Goal: Task Accomplishment & Management: Complete application form

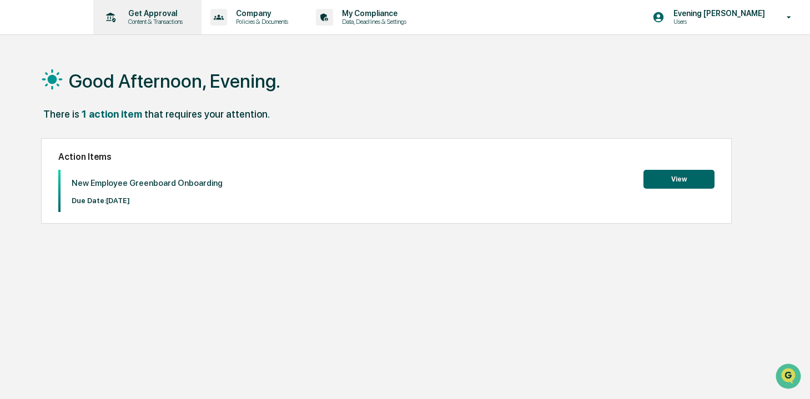
click at [153, 16] on p "Get Approval" at bounding box center [153, 13] width 69 height 9
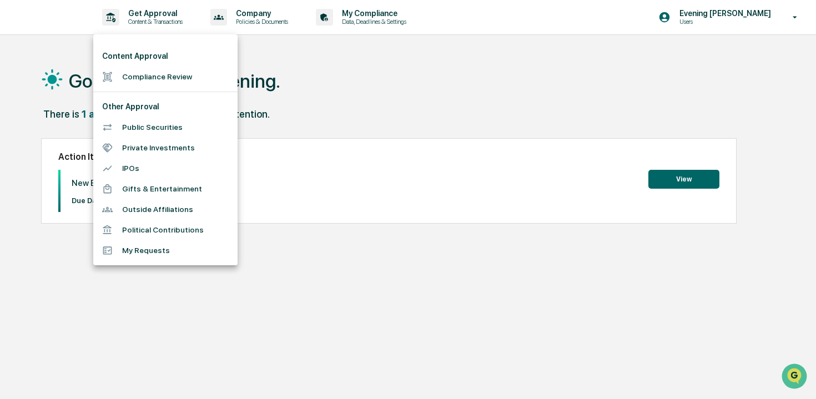
click at [176, 83] on li "Compliance Review" at bounding box center [165, 77] width 144 height 21
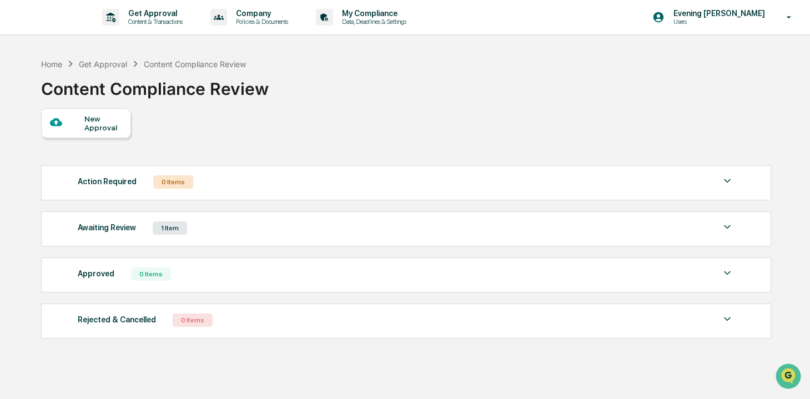
click at [103, 135] on div "New Approval" at bounding box center [86, 123] width 90 height 30
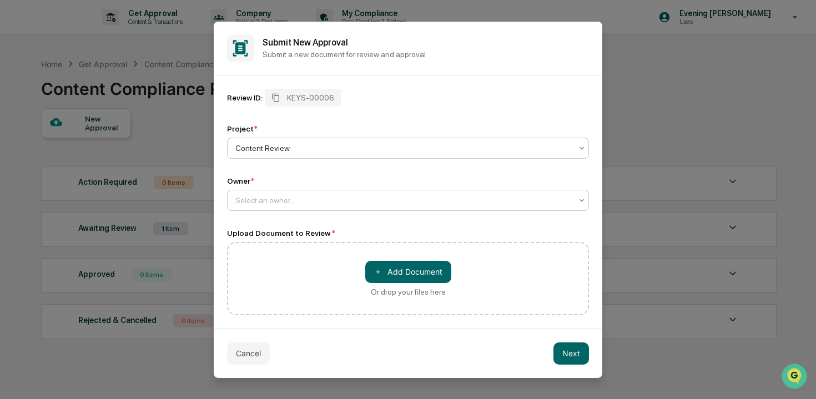
click at [350, 195] on div at bounding box center [403, 200] width 337 height 11
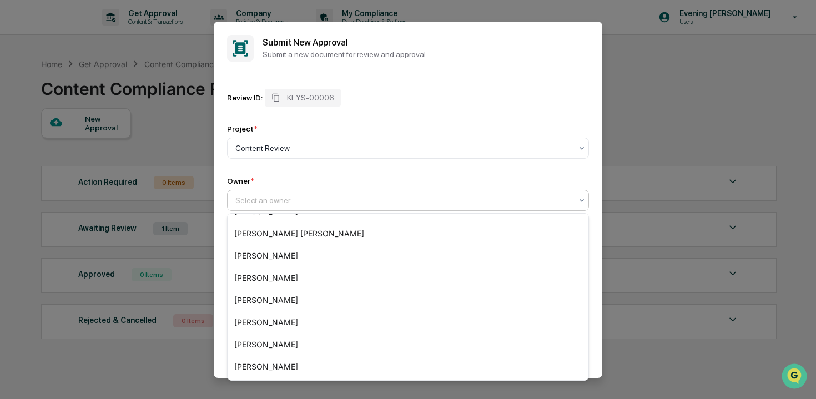
scroll to position [62, 0]
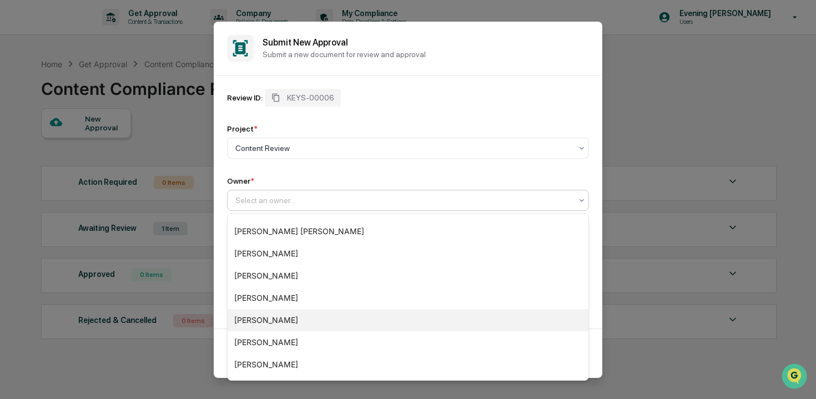
click at [393, 310] on div "[PERSON_NAME]" at bounding box center [408, 320] width 361 height 22
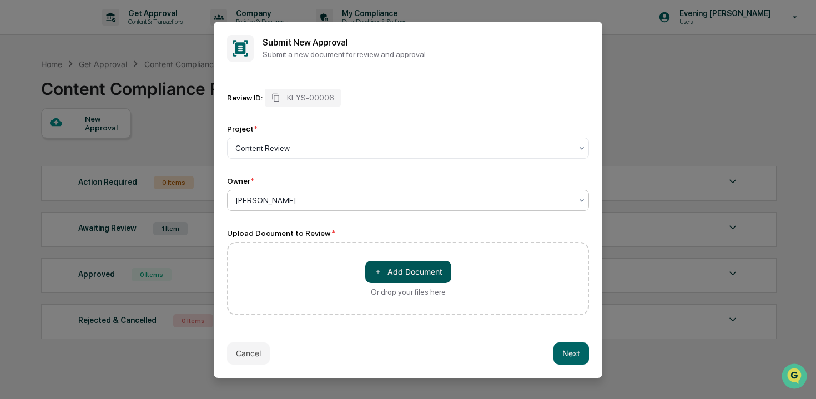
click at [408, 270] on button "＋ Add Document" at bounding box center [408, 272] width 86 height 22
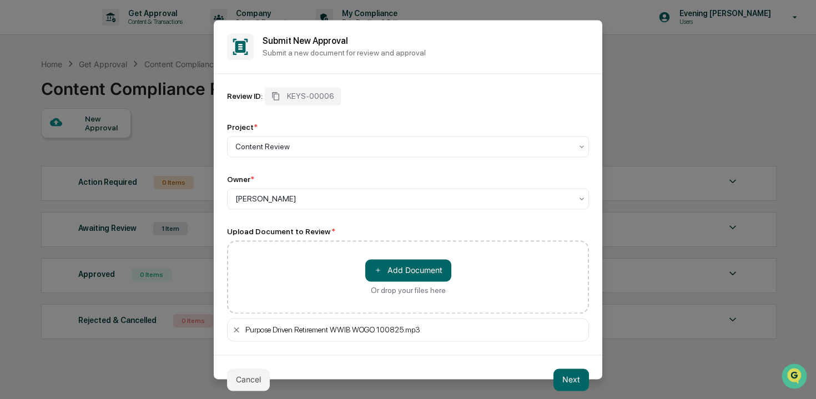
click at [564, 390] on button "Next" at bounding box center [572, 380] width 36 height 22
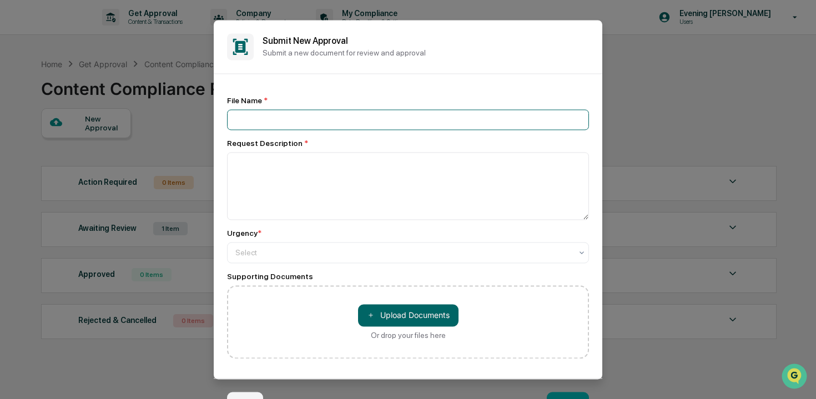
click at [454, 123] on input at bounding box center [408, 119] width 362 height 21
type input "**********"
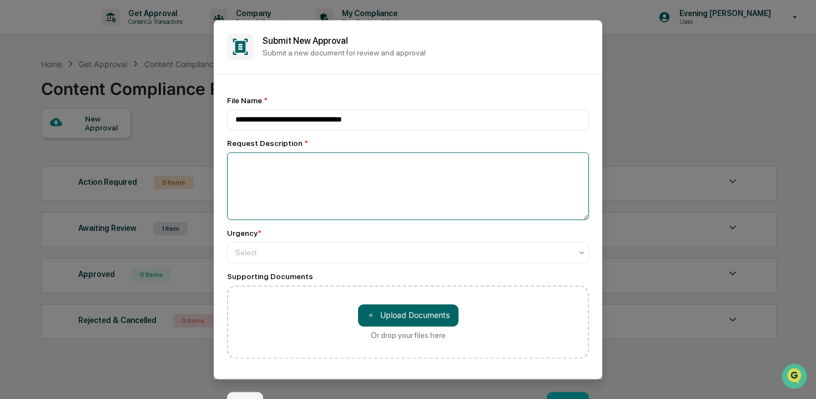
click at [402, 184] on textarea at bounding box center [408, 186] width 362 height 68
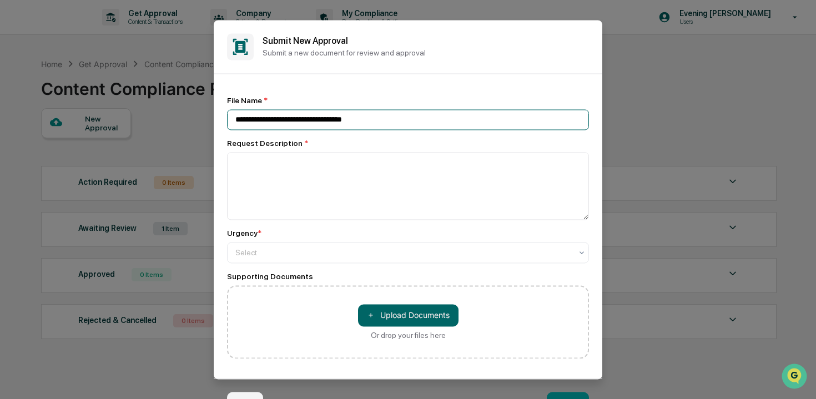
drag, startPoint x: 401, startPoint y: 118, endPoint x: 235, endPoint y: 122, distance: 166.1
click at [235, 122] on input "**********" at bounding box center [408, 119] width 362 height 21
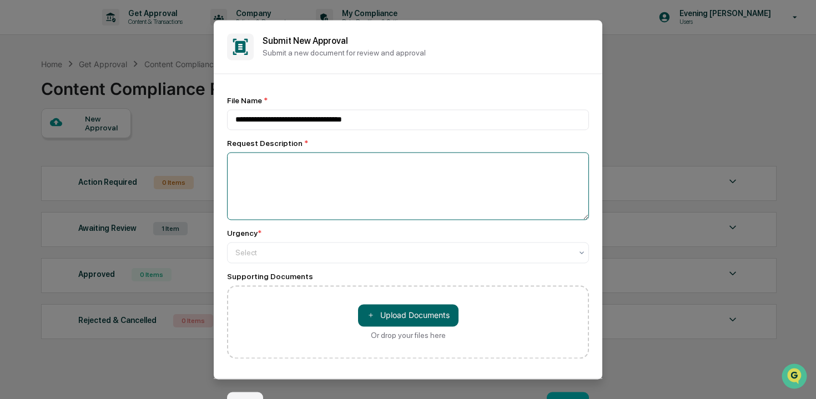
click at [255, 182] on textarea at bounding box center [408, 186] width 362 height 68
paste textarea "**********"
type textarea "**********"
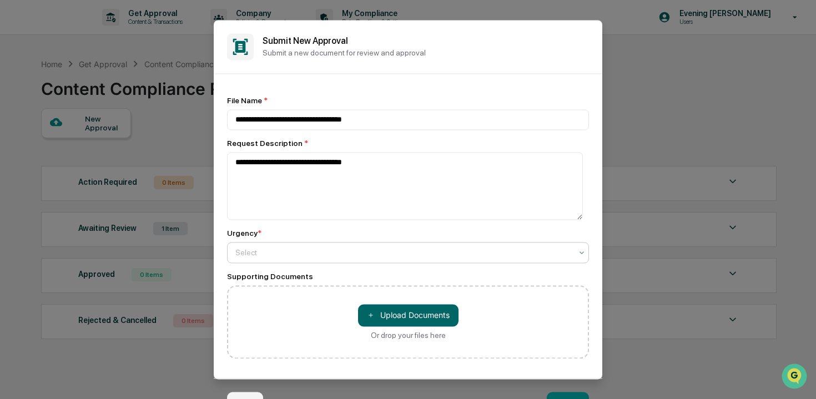
click at [324, 260] on div "Select" at bounding box center [404, 253] width 348 height 16
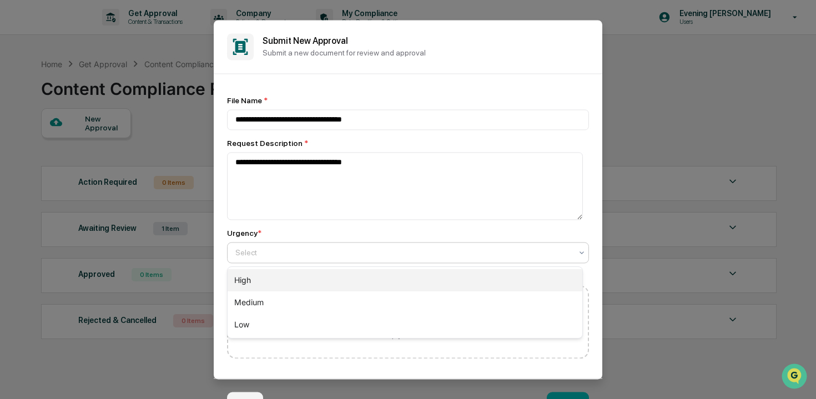
click at [323, 283] on div "High" at bounding box center [405, 280] width 355 height 22
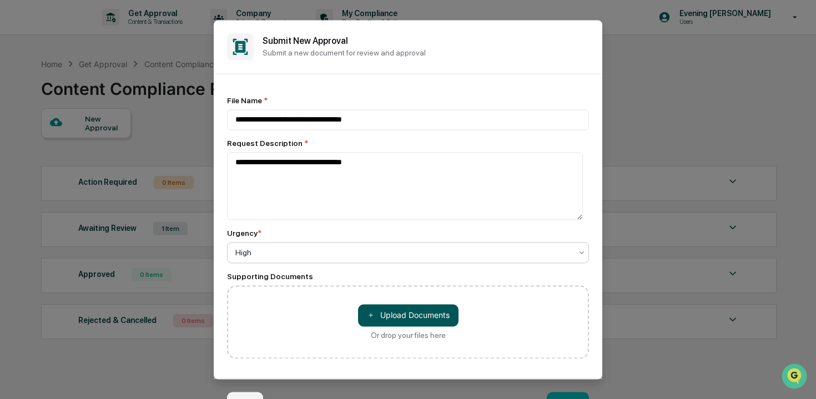
click at [407, 319] on button "＋ Upload Documents" at bounding box center [408, 315] width 101 height 22
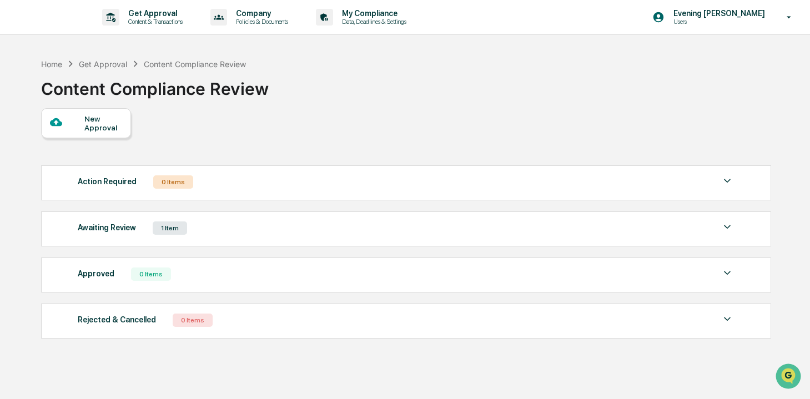
click at [108, 123] on div "New Approval" at bounding box center [102, 123] width 37 height 18
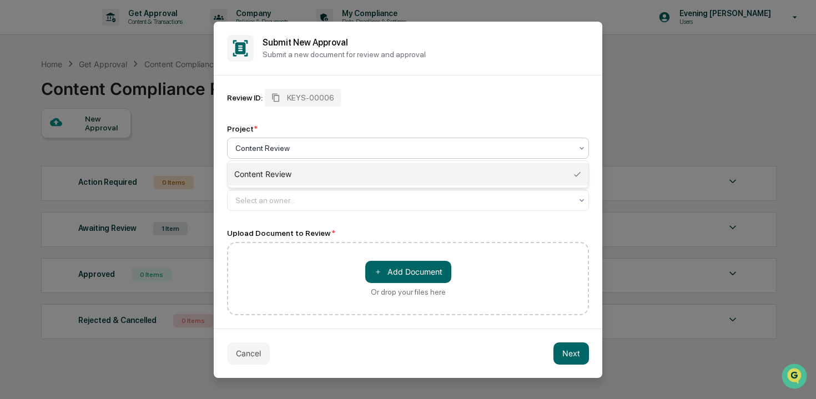
click at [341, 152] on div at bounding box center [403, 148] width 337 height 11
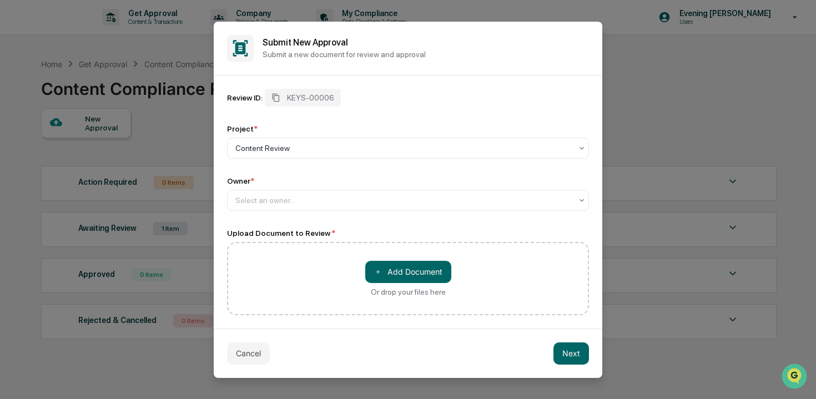
click at [334, 210] on div "Review ID: KEYS-00006 Project * Content Review Owner * Select an owner... Uploa…" at bounding box center [408, 202] width 362 height 227
click at [338, 206] on div "Select an owner..." at bounding box center [404, 201] width 348 height 16
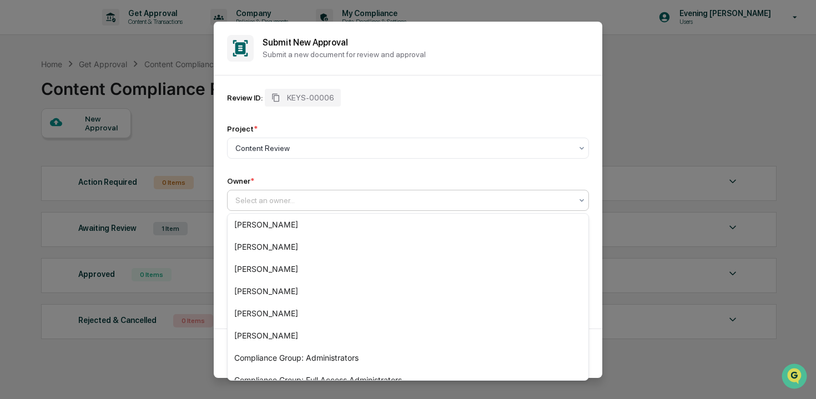
scroll to position [92, 0]
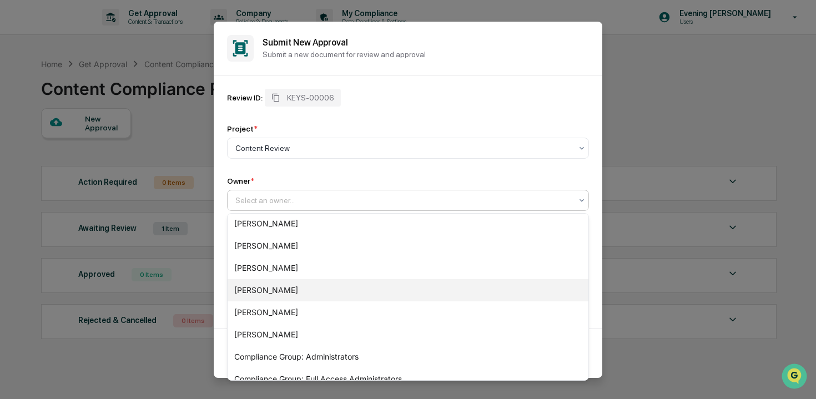
click at [317, 287] on div "[PERSON_NAME]" at bounding box center [408, 290] width 361 height 22
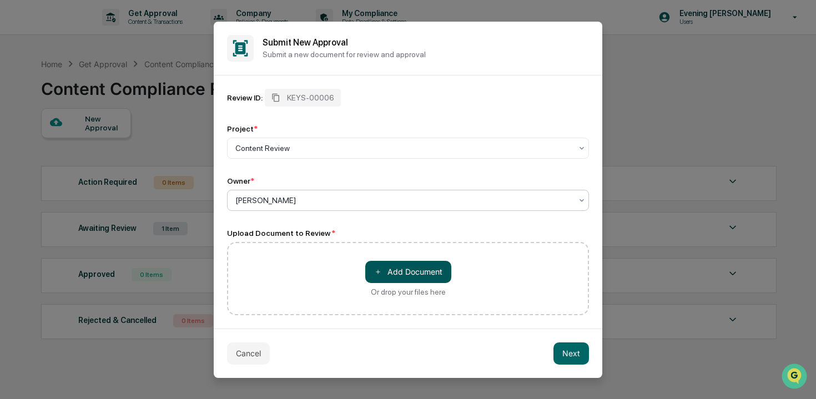
click at [401, 275] on button "＋ Add Document" at bounding box center [408, 272] width 86 height 22
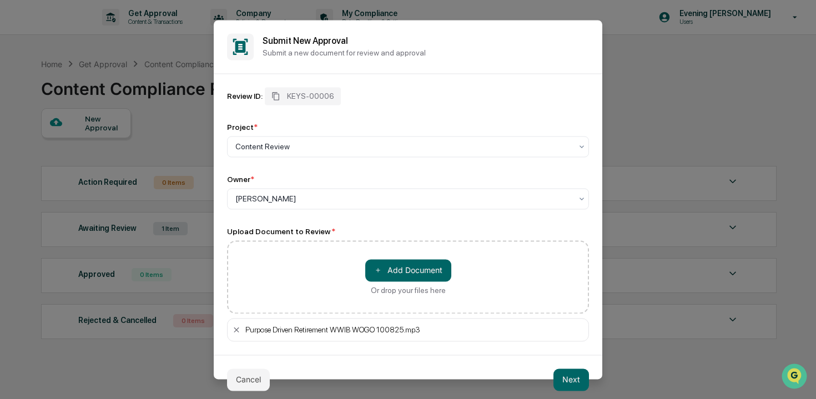
click at [569, 377] on button "Next" at bounding box center [572, 380] width 36 height 22
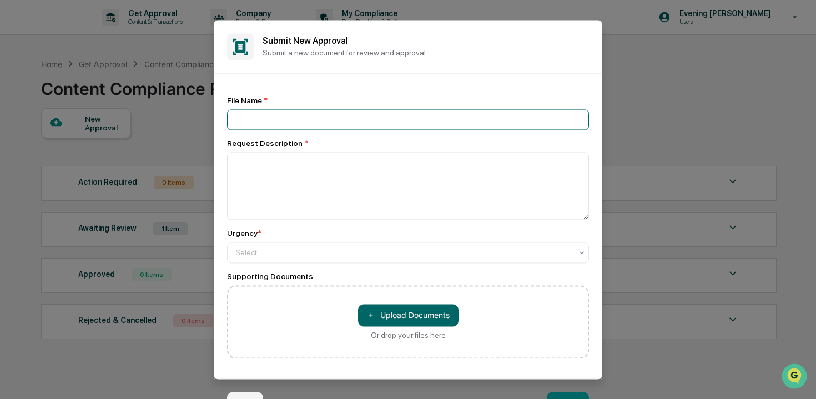
click at [329, 129] on input at bounding box center [408, 119] width 362 height 21
paste input "**********"
type input "**********"
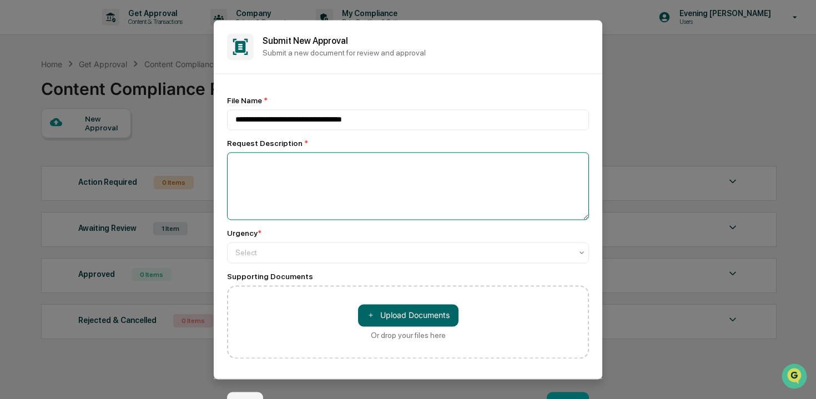
click at [303, 175] on textarea at bounding box center [408, 186] width 362 height 68
paste textarea "**********"
type textarea "**********"
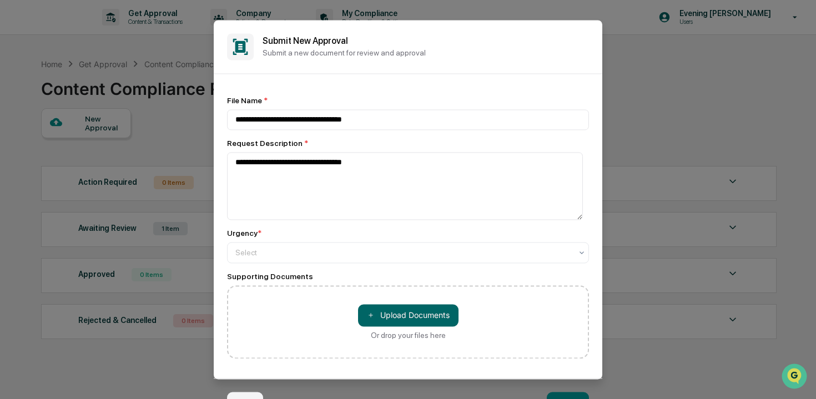
click at [566, 396] on button "Create" at bounding box center [568, 403] width 42 height 22
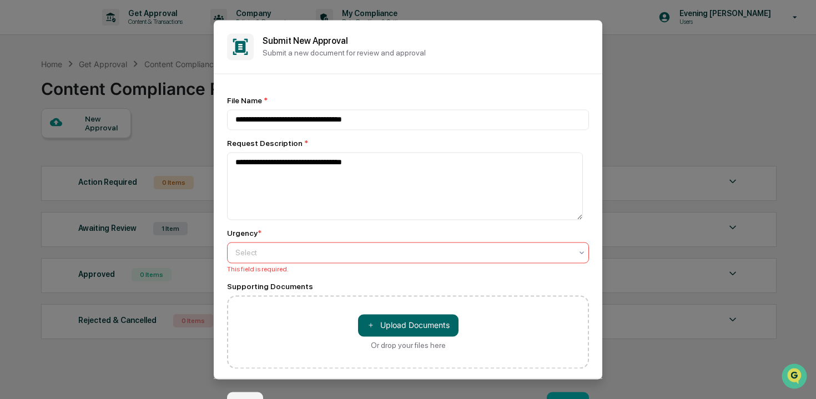
click at [577, 253] on icon at bounding box center [581, 252] width 9 height 9
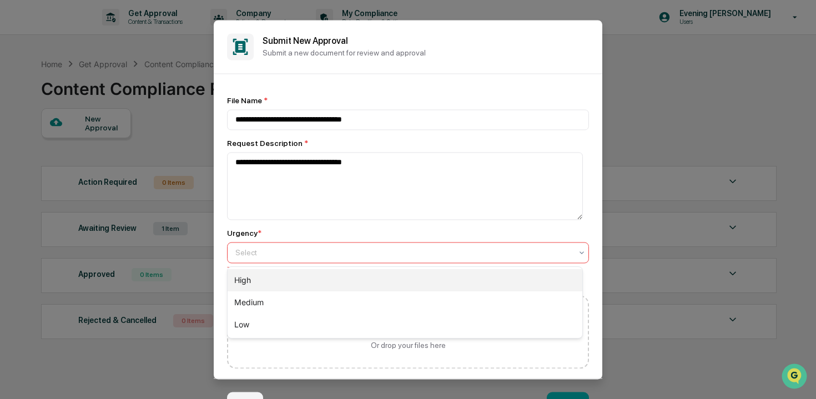
click at [318, 281] on div "High" at bounding box center [405, 280] width 355 height 22
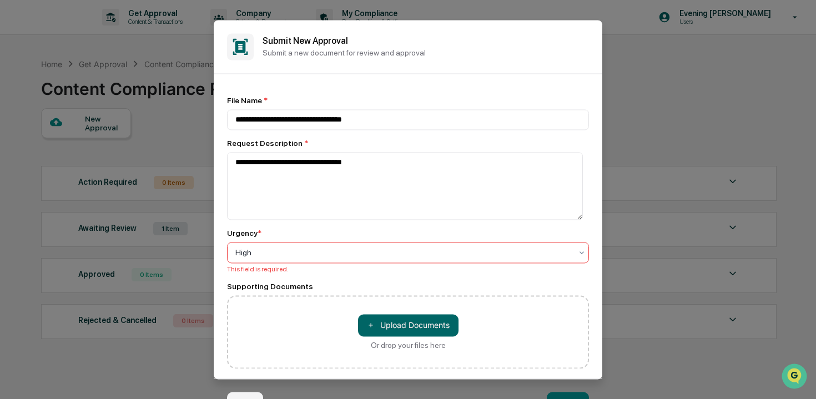
click at [563, 394] on button "Create" at bounding box center [568, 403] width 42 height 22
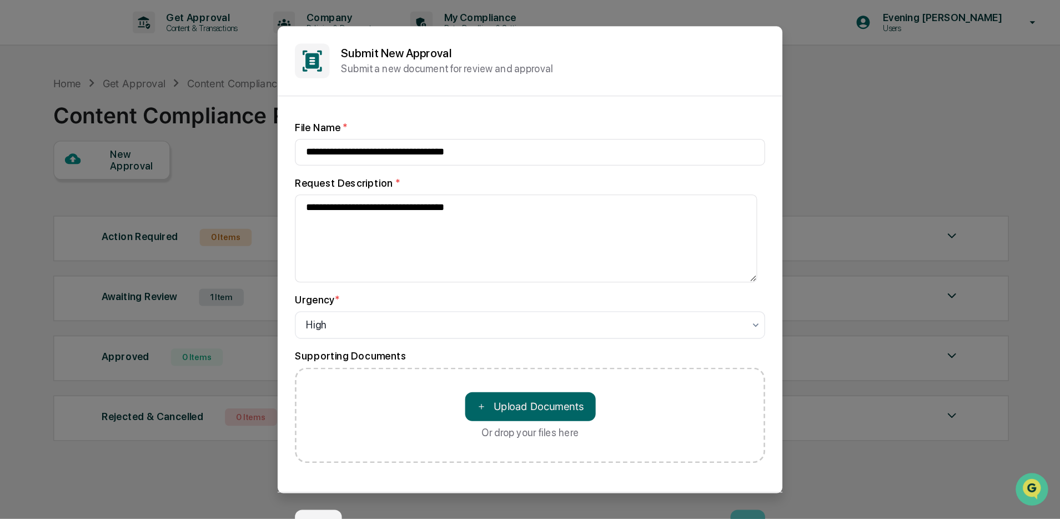
scroll to position [5, 0]
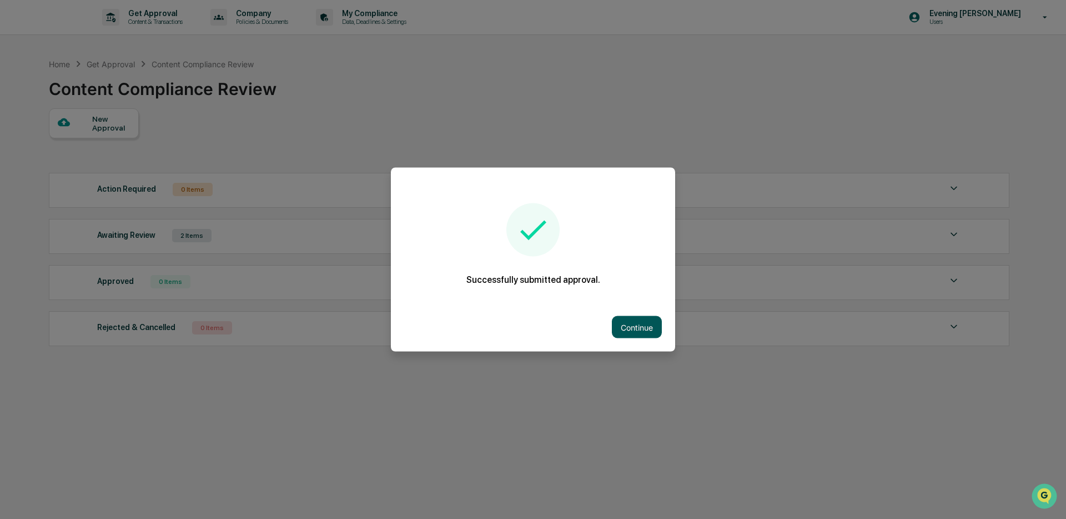
click at [639, 326] on button "Continue" at bounding box center [637, 327] width 50 height 22
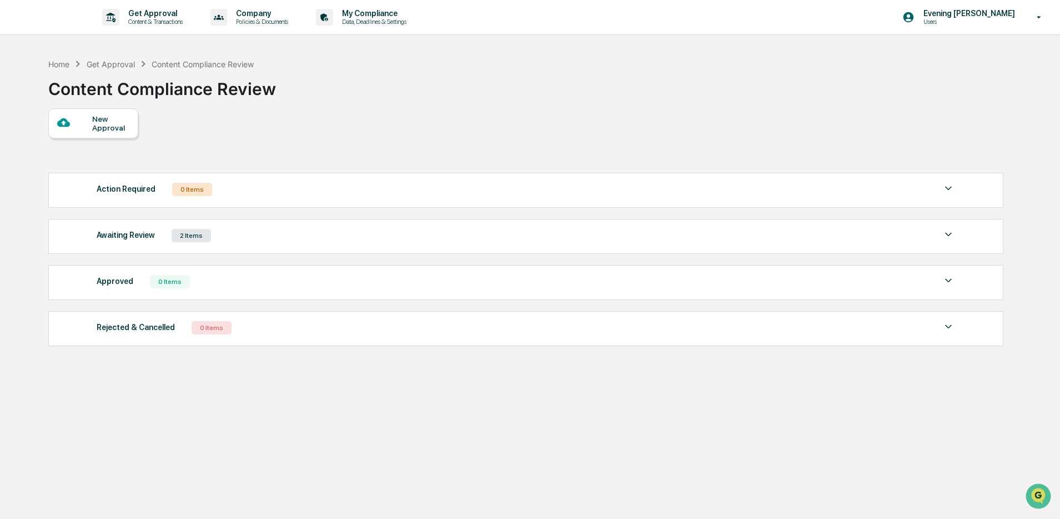
click at [178, 241] on div "2 Items" at bounding box center [191, 235] width 39 height 13
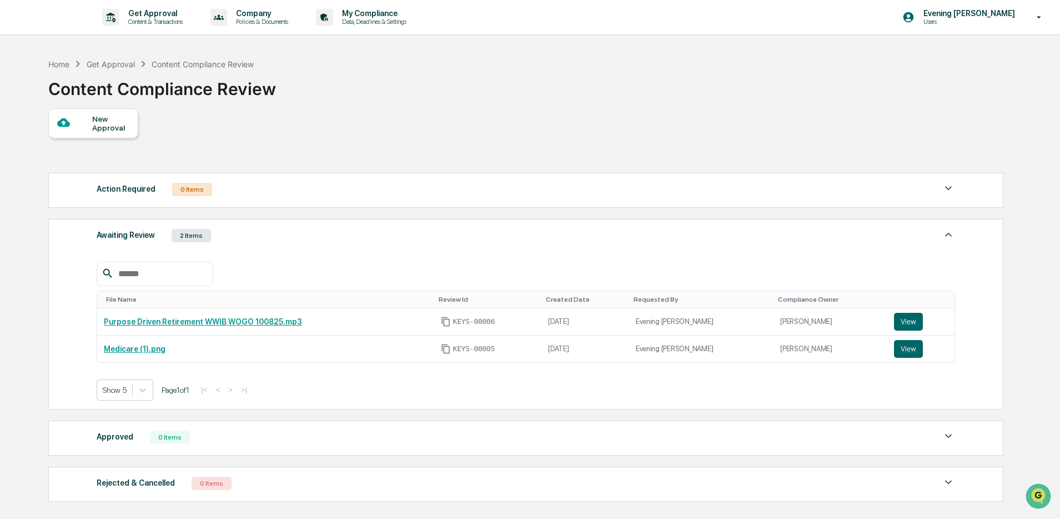
click at [249, 202] on div "Action Required 0 Items No data to display Show 5 Page 1 of 0 |< < > >|" at bounding box center [525, 190] width 955 height 35
click at [152, 350] on link "Medicare (1).png" at bounding box center [135, 348] width 62 height 9
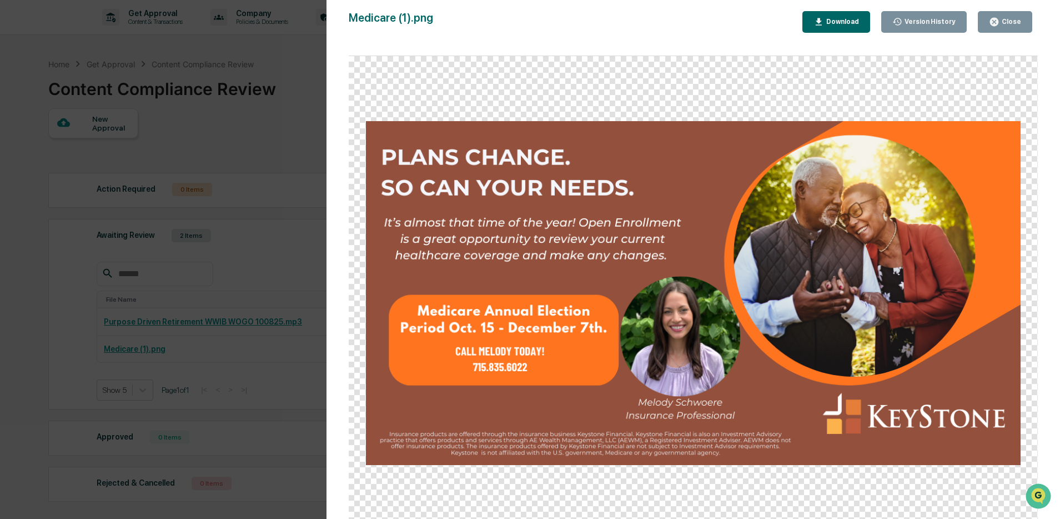
click at [810, 27] on button "Close" at bounding box center [1005, 22] width 54 height 22
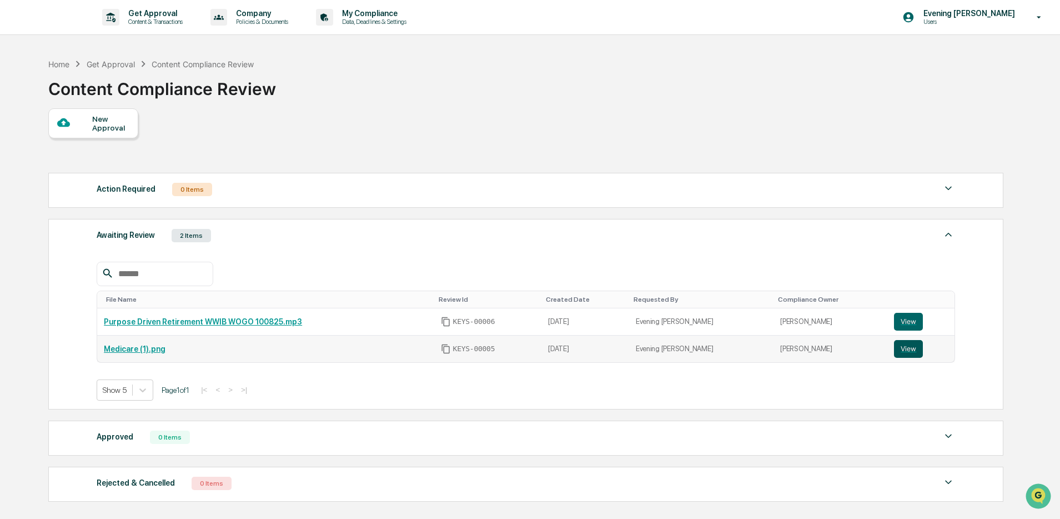
click at [810, 354] on button "View" at bounding box center [908, 349] width 29 height 18
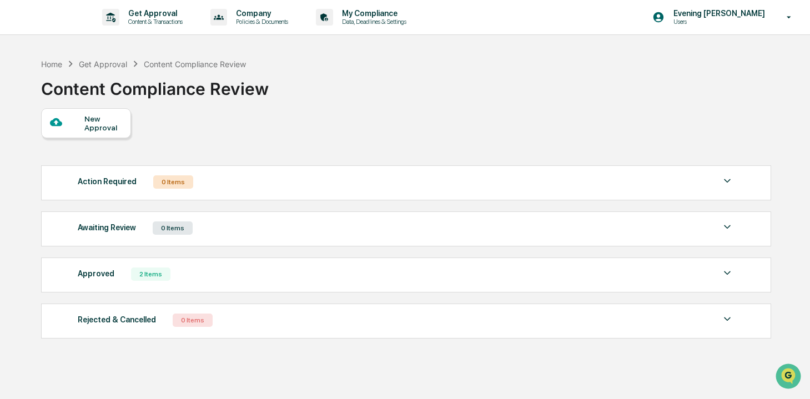
click at [450, 101] on div "Home Get Approval Content Compliance Review Content Compliance Review" at bounding box center [405, 81] width 729 height 56
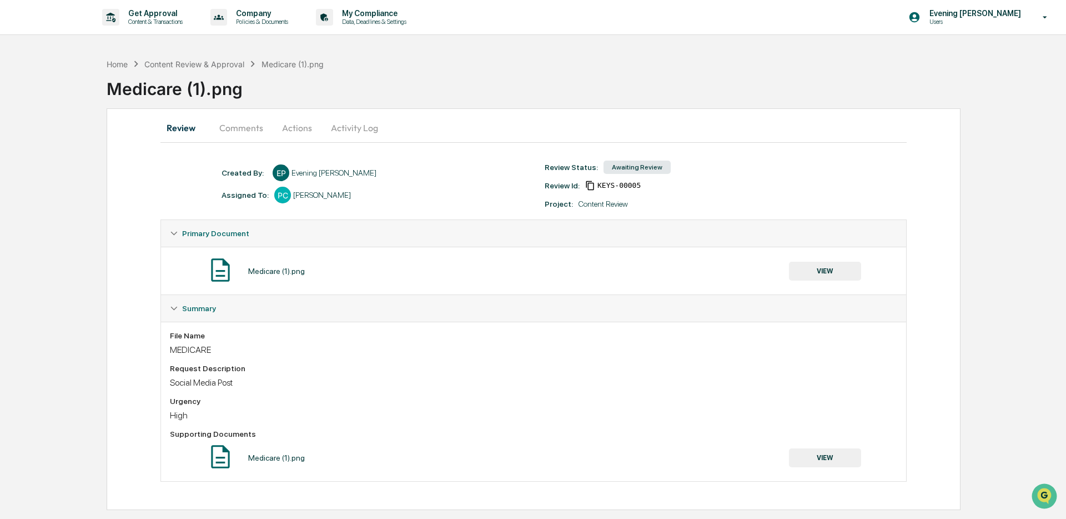
drag, startPoint x: 351, startPoint y: 195, endPoint x: 335, endPoint y: 197, distance: 16.2
click at [345, 195] on div "Assigned To: PC [PERSON_NAME]" at bounding box center [377, 195] width 323 height 17
click at [359, 198] on div "Assigned To: PC Patrick Couture" at bounding box center [377, 195] width 323 height 17
click at [962, 241] on div "Home Content Review & Approval Medicare (1).png Medicare (1).png Review Comment…" at bounding box center [533, 281] width 1066 height 457
click at [391, 455] on div "Medicare (1).png VIEW" at bounding box center [533, 457] width 727 height 29
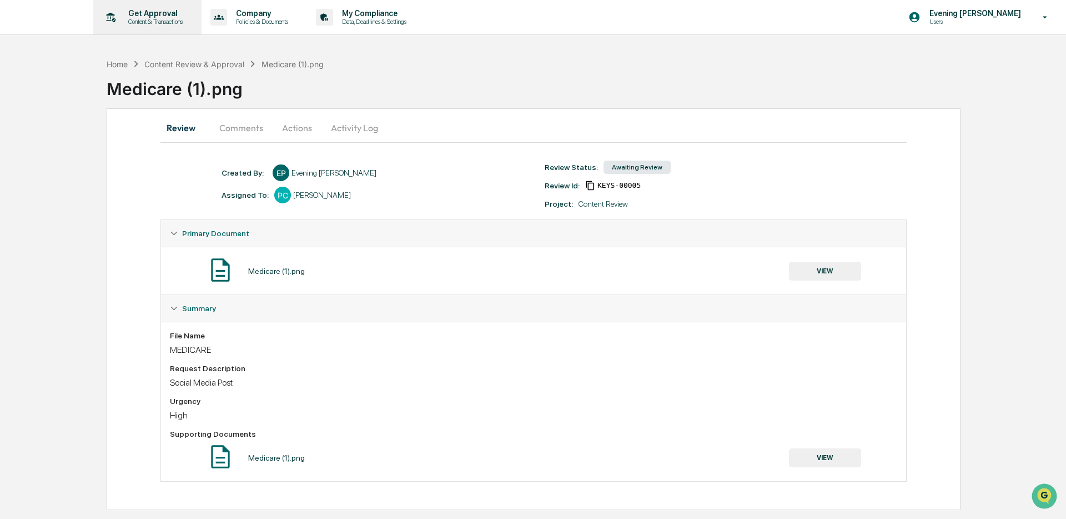
click at [163, 26] on div "Get Approval Content & Transactions" at bounding box center [146, 17] width 97 height 34
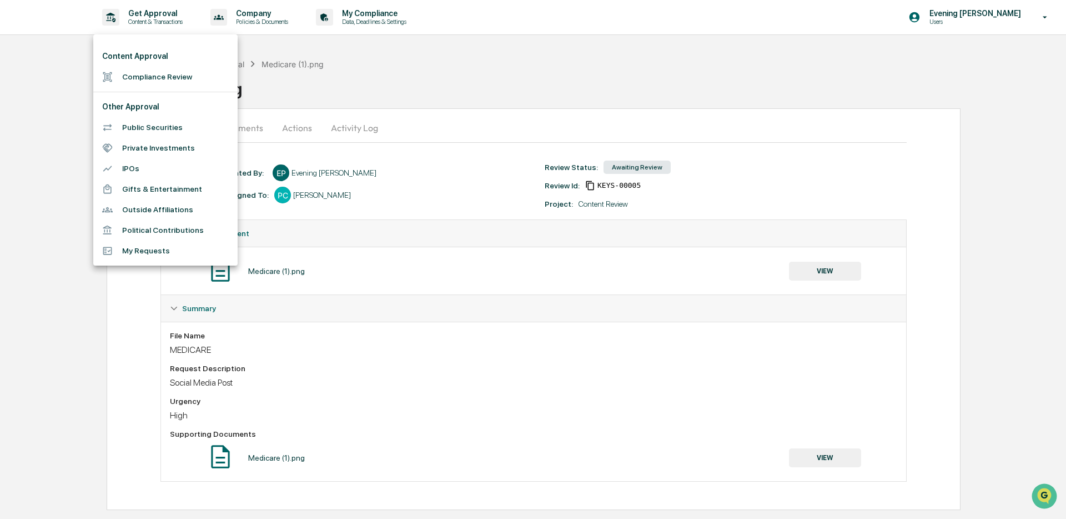
click at [49, 172] on div at bounding box center [533, 259] width 1066 height 519
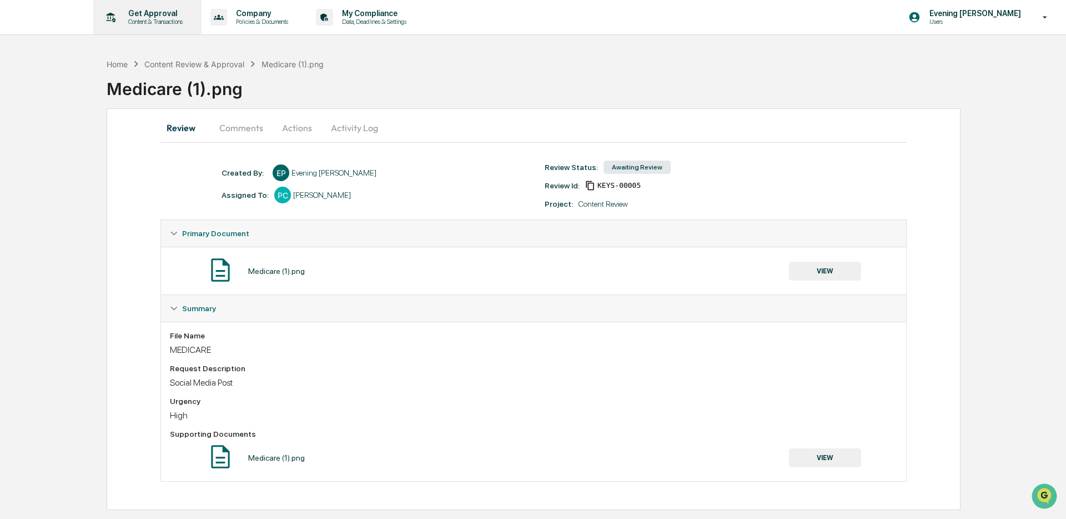
click at [122, 18] on p "Content & Transactions" at bounding box center [153, 22] width 69 height 8
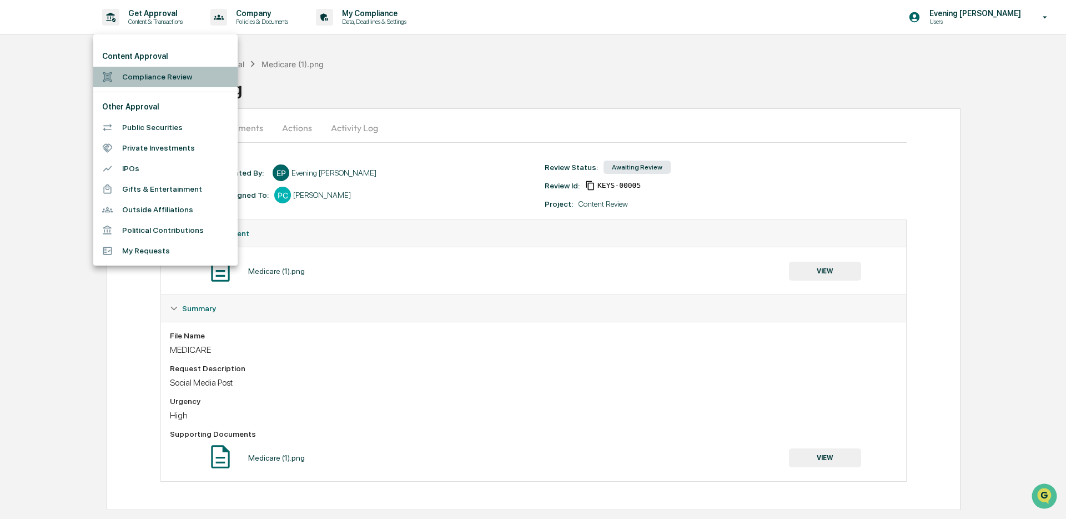
click at [153, 76] on li "Compliance Review" at bounding box center [165, 77] width 144 height 21
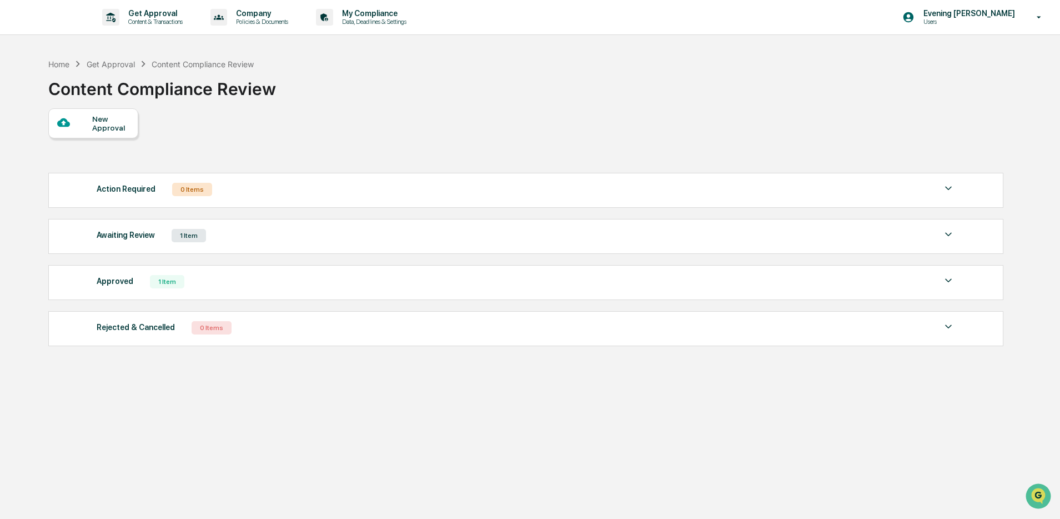
click at [948, 279] on img at bounding box center [948, 280] width 13 height 13
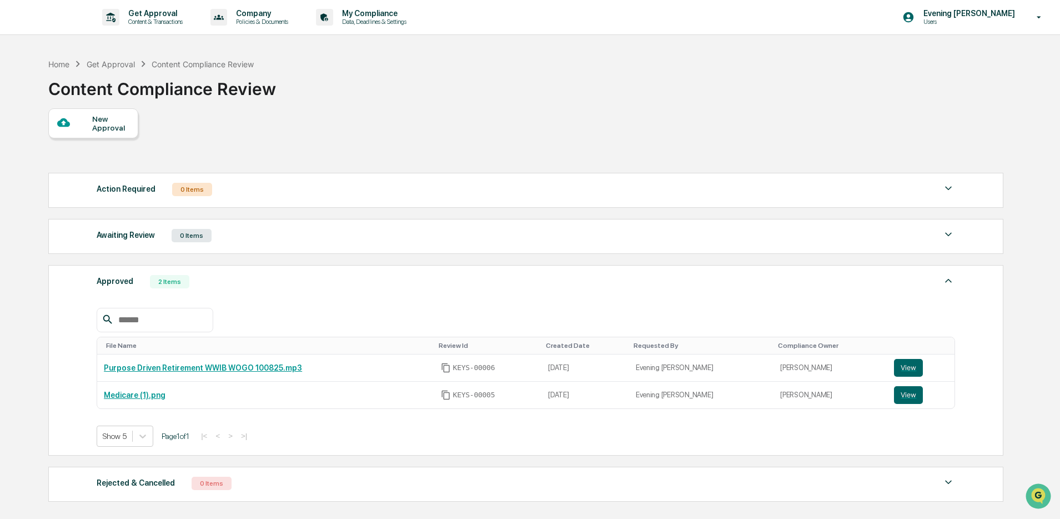
click at [268, 316] on div at bounding box center [526, 320] width 858 height 24
